Goal: Check status

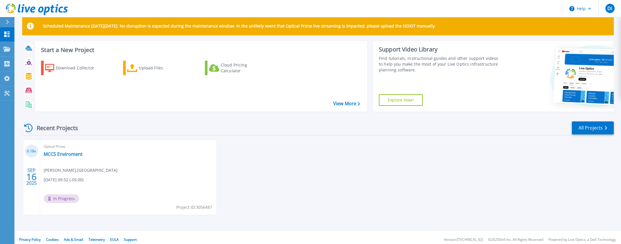
scroll to position [14, 0]
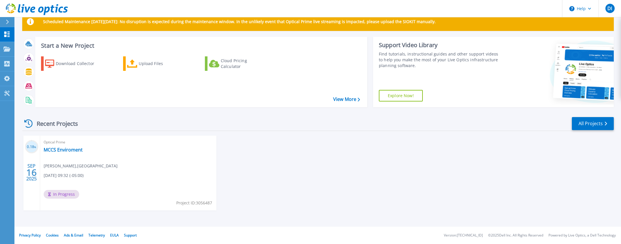
click at [265, 133] on div "Recent Projects All Projects 0.18 % [DATE] Optical Prime MCCS Enviroment [PERSO…" at bounding box center [318, 169] width 592 height 115
click at [328, 169] on div "0.18 % [DATE] Optical Prime MCCS Enviroment [PERSON_NAME] , [GEOGRAPHIC_DATA] […" at bounding box center [316, 179] width 596 height 86
click at [54, 150] on link "MCCS Enviroment" at bounding box center [63, 150] width 39 height 6
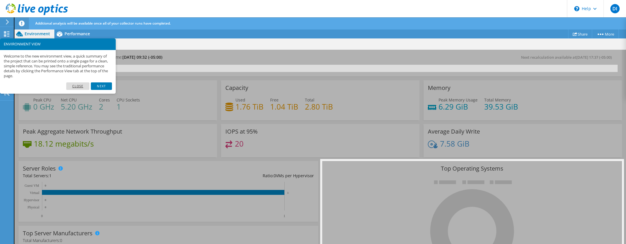
click at [77, 87] on link "Close" at bounding box center [77, 86] width 23 height 8
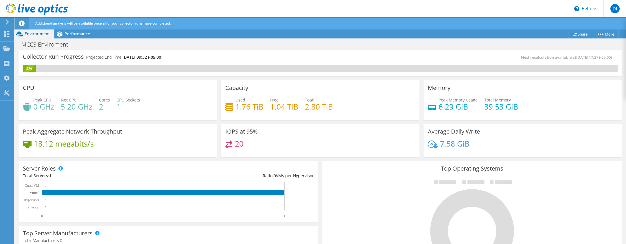
scroll to position [29, 0]
click at [254, 166] on div "Server Roles Physical Servers represent bare metal servers that were targets of…" at bounding box center [168, 191] width 299 height 61
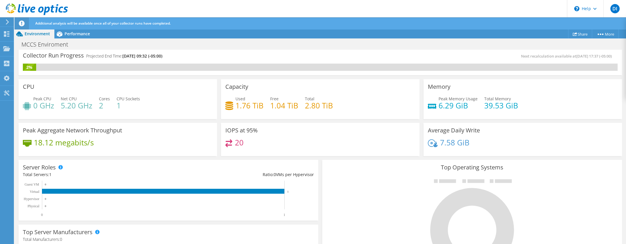
scroll to position [0, 0]
